Goal: Task Accomplishment & Management: Use online tool/utility

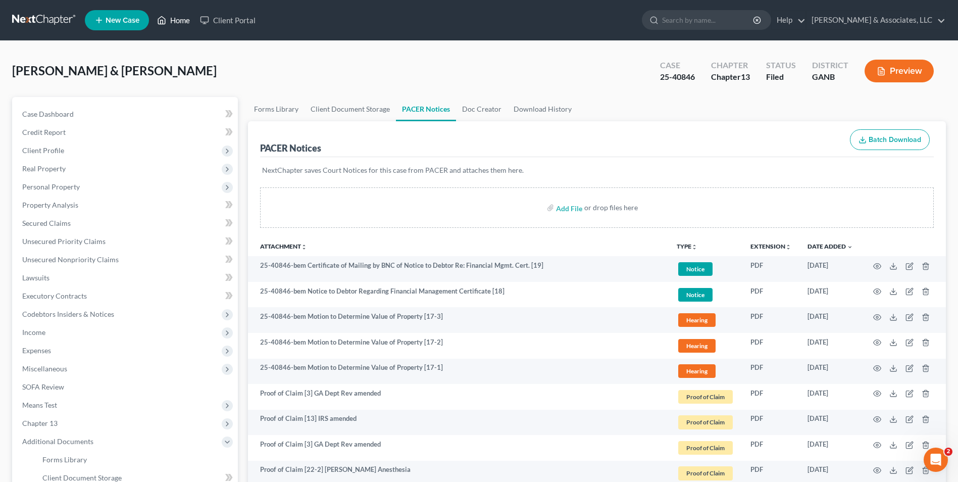
click at [176, 19] on link "Home" at bounding box center [173, 20] width 43 height 18
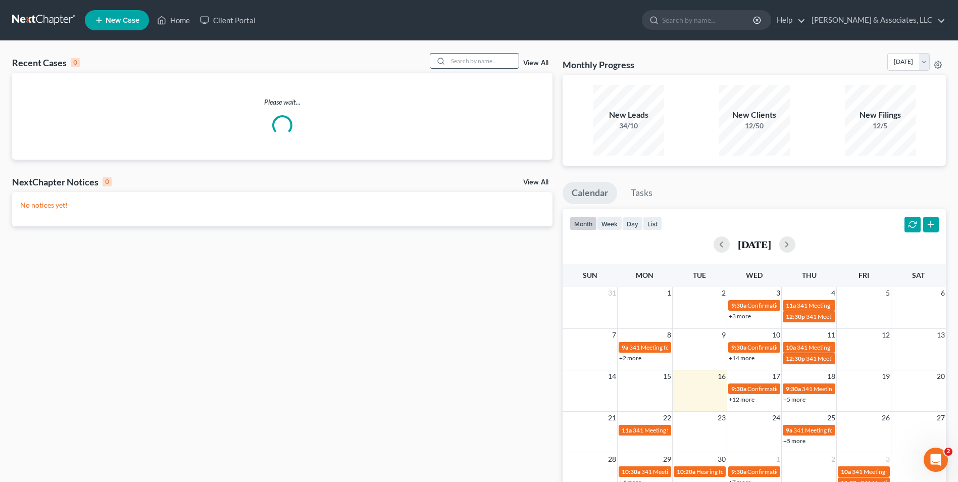
click at [470, 64] on input "search" at bounding box center [483, 61] width 71 height 15
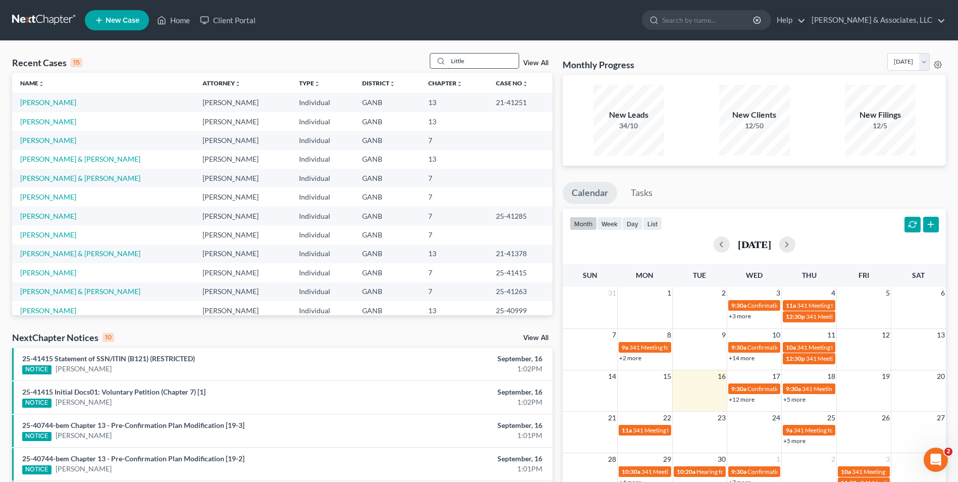
type input "Little"
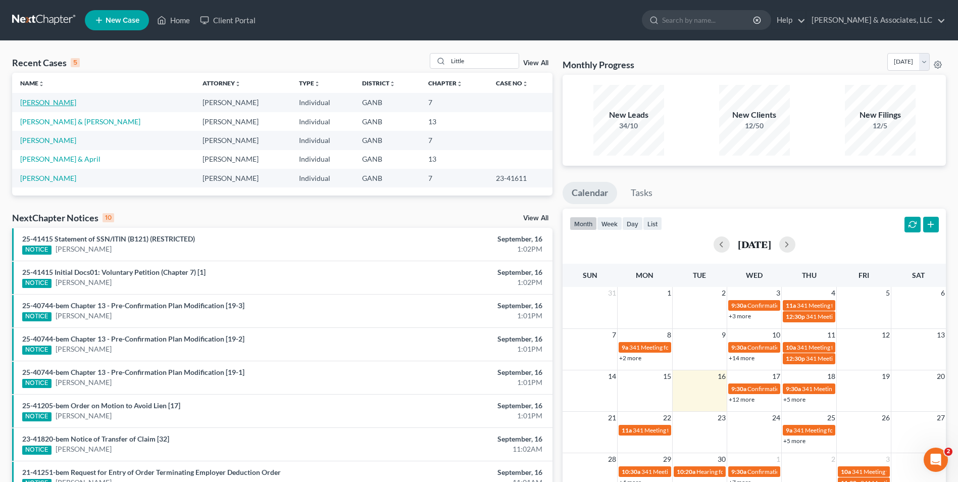
click at [56, 102] on link "[PERSON_NAME]" at bounding box center [48, 102] width 56 height 9
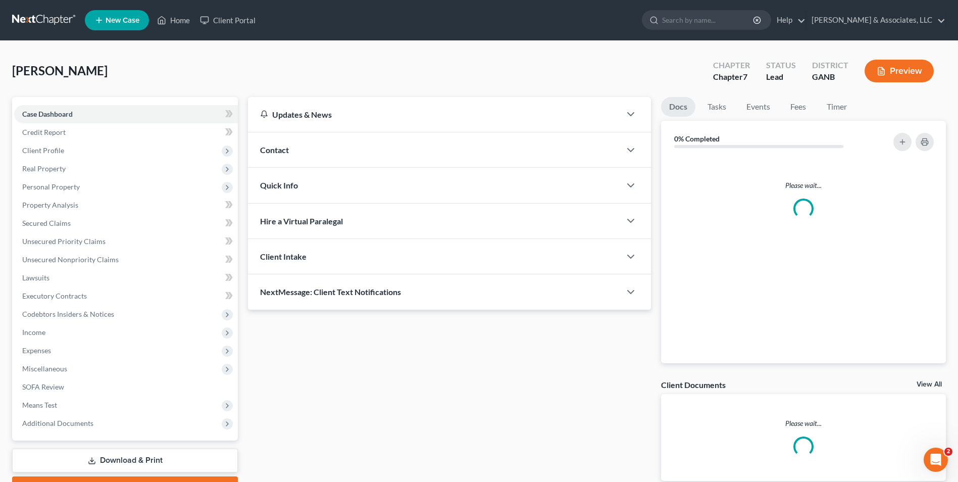
click at [43, 104] on div "Case Dashboard Payments Invoices Payments Payments Credit Report Client Profile…" at bounding box center [125, 268] width 226 height 343
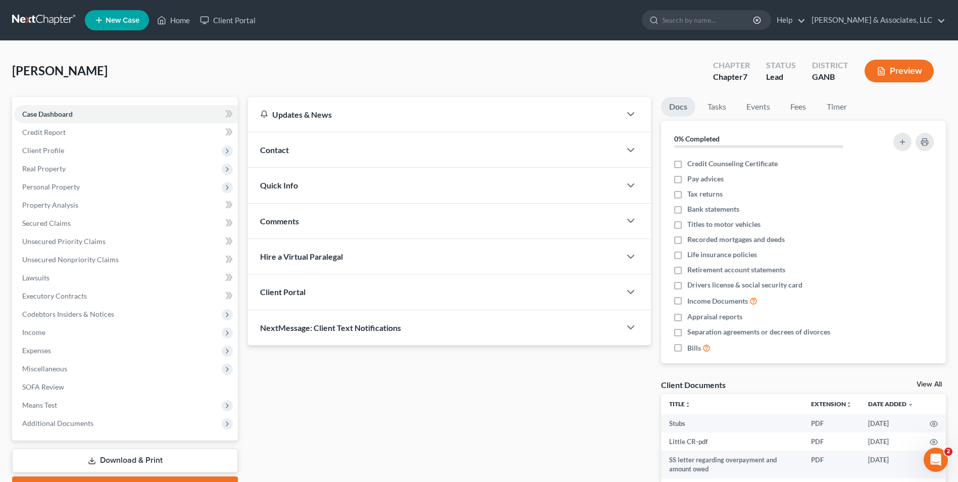
click at [923, 385] on link "View All" at bounding box center [929, 384] width 25 height 7
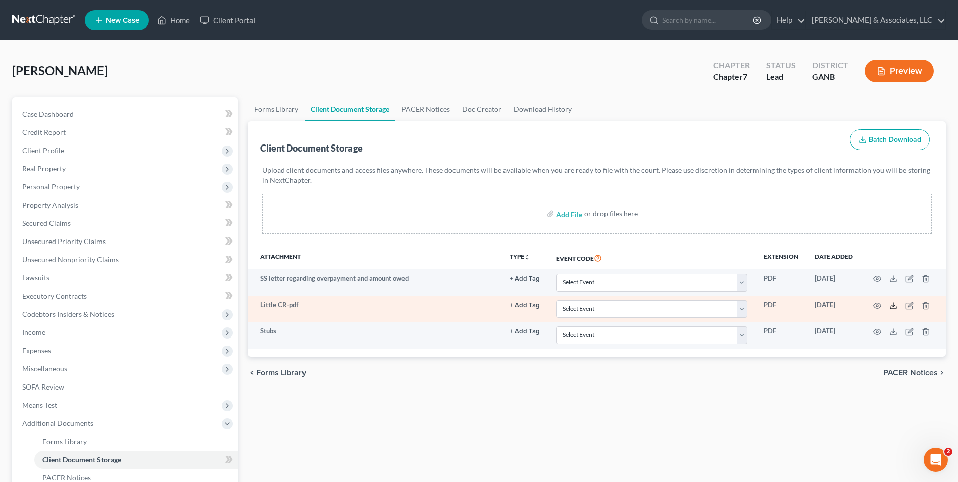
click at [891, 304] on icon at bounding box center [893, 306] width 8 height 8
